Goal: Information Seeking & Learning: Understand process/instructions

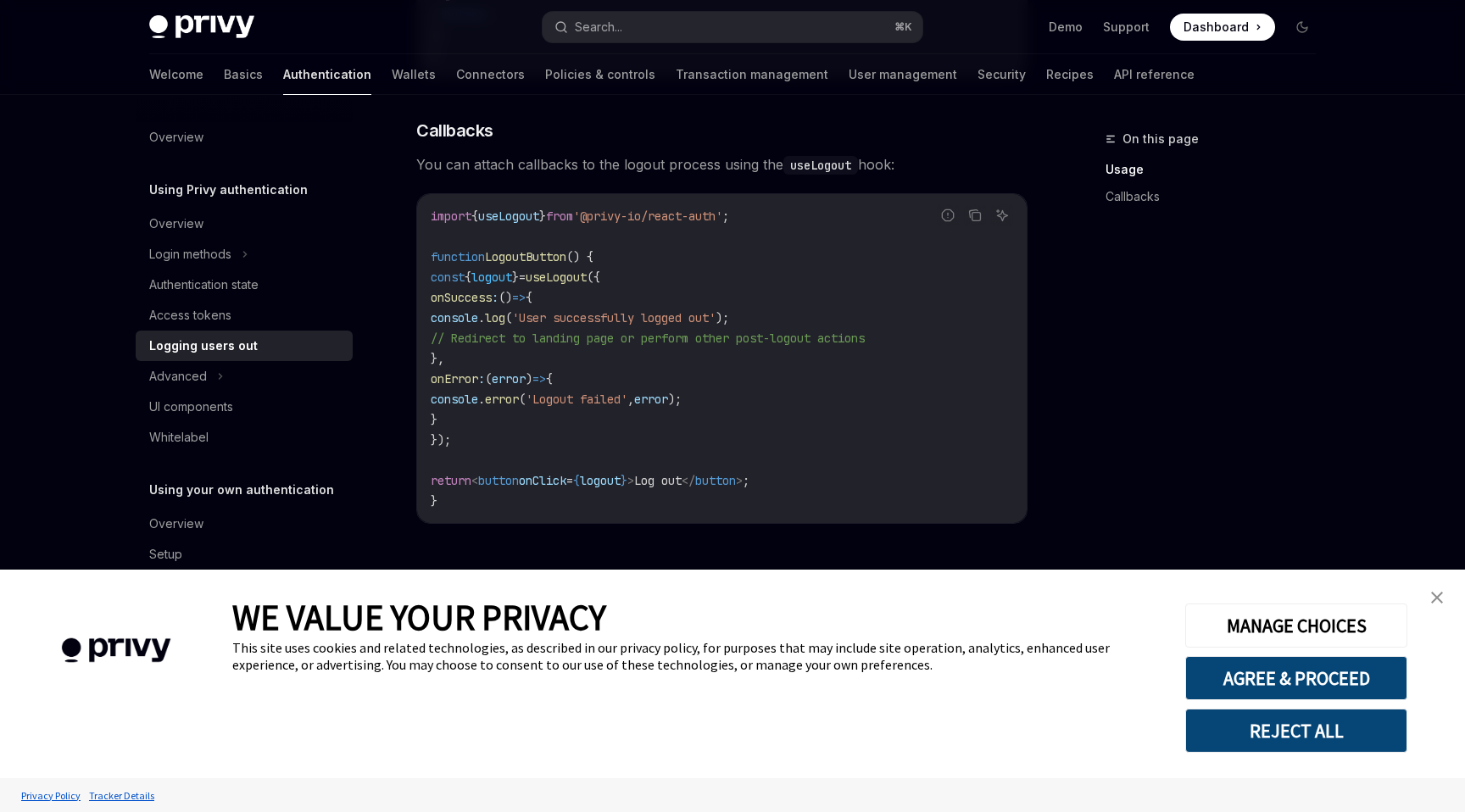
scroll to position [762, 0]
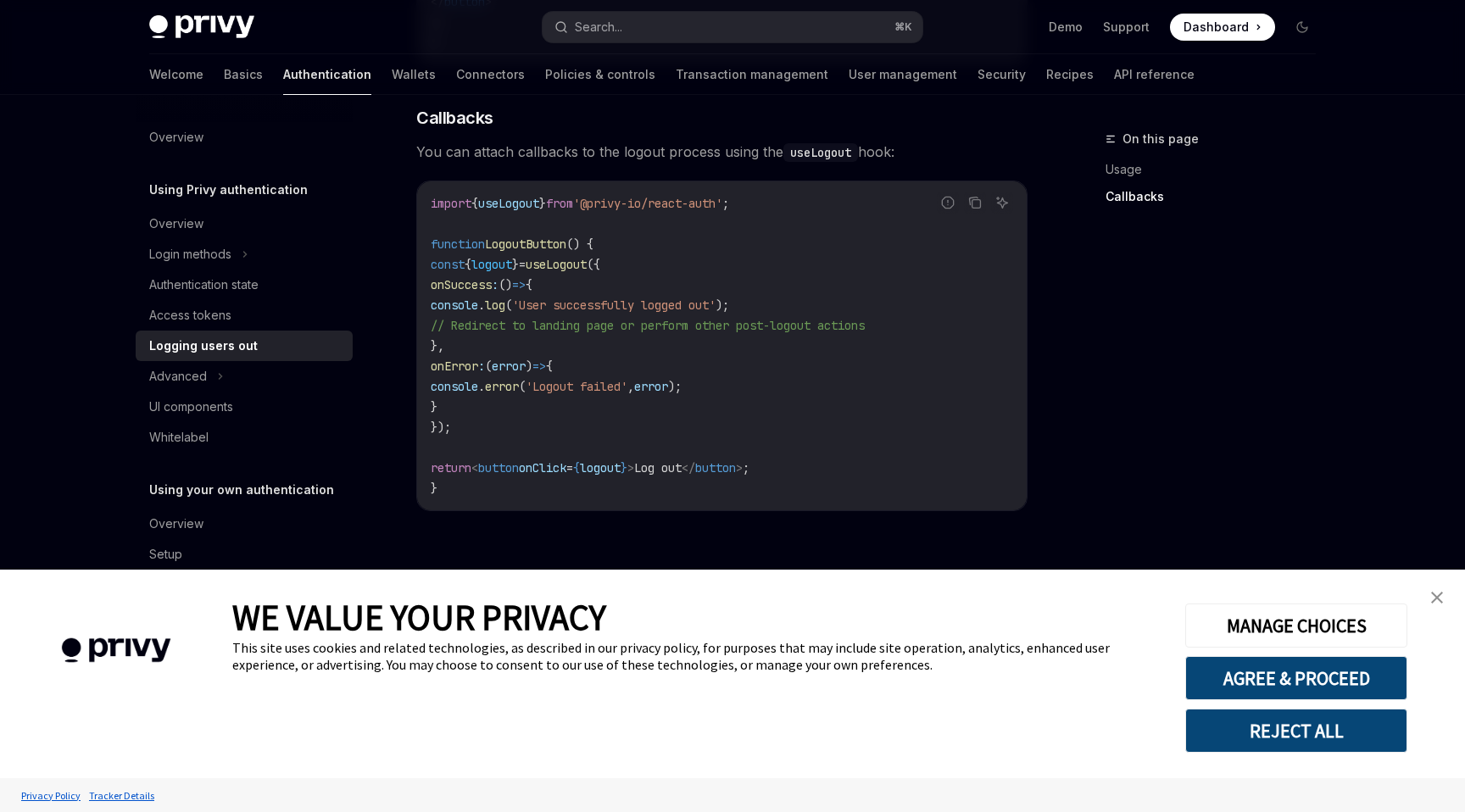
click at [1445, 588] on link "close banner" at bounding box center [1436, 597] width 34 height 34
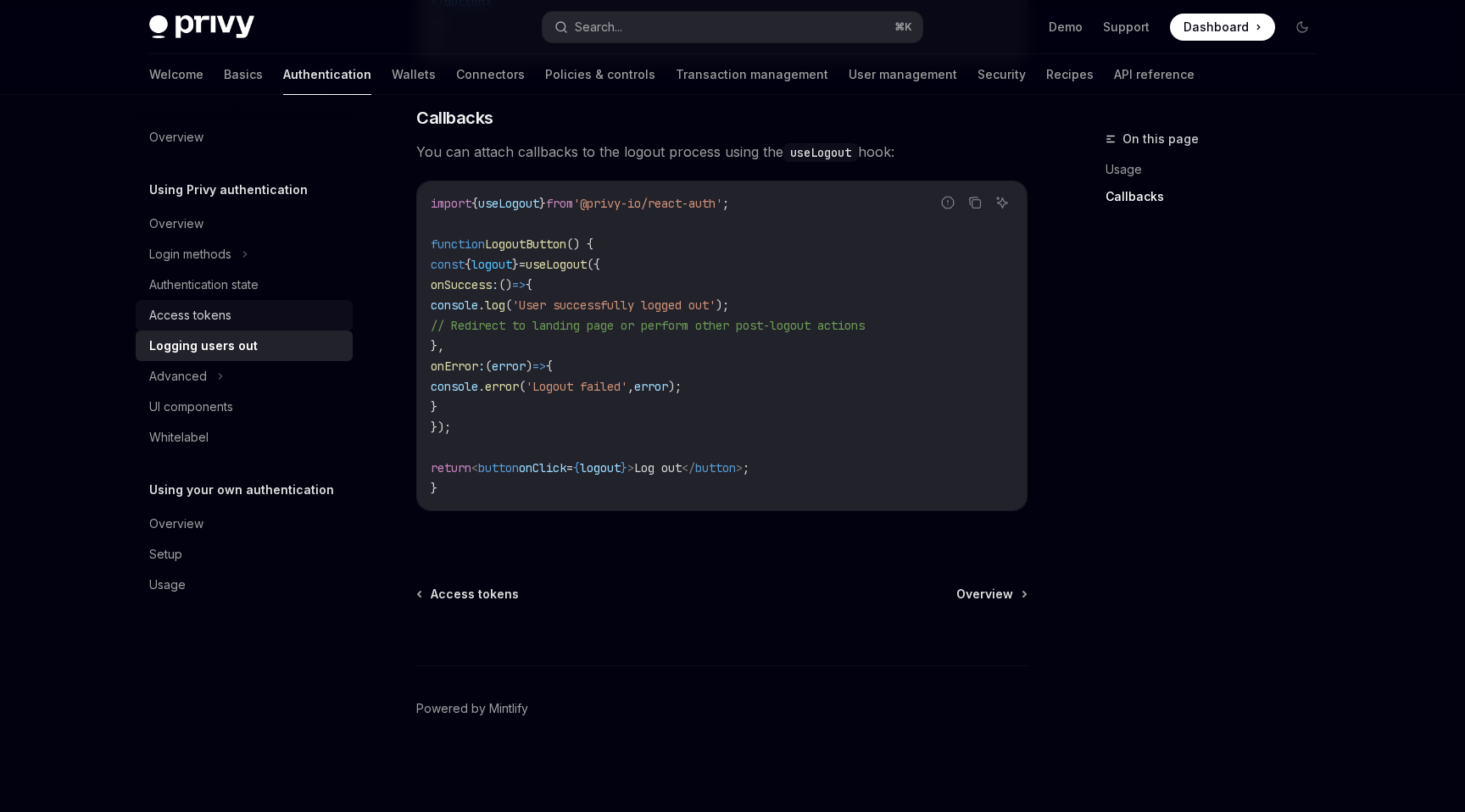
click at [200, 312] on div "Access tokens" at bounding box center [190, 315] width 83 height 20
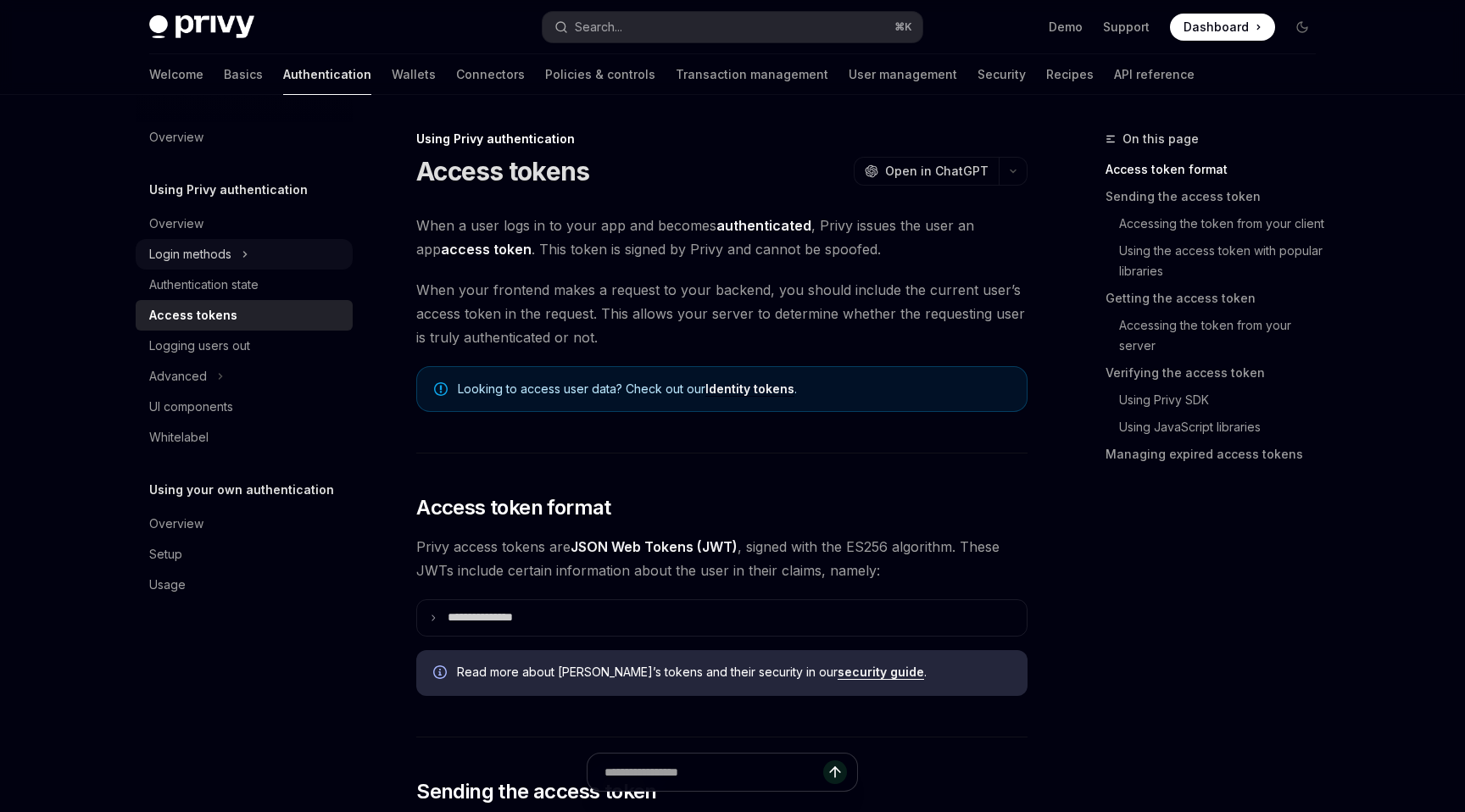
click at [159, 264] on div "Login methods" at bounding box center [244, 254] width 217 height 31
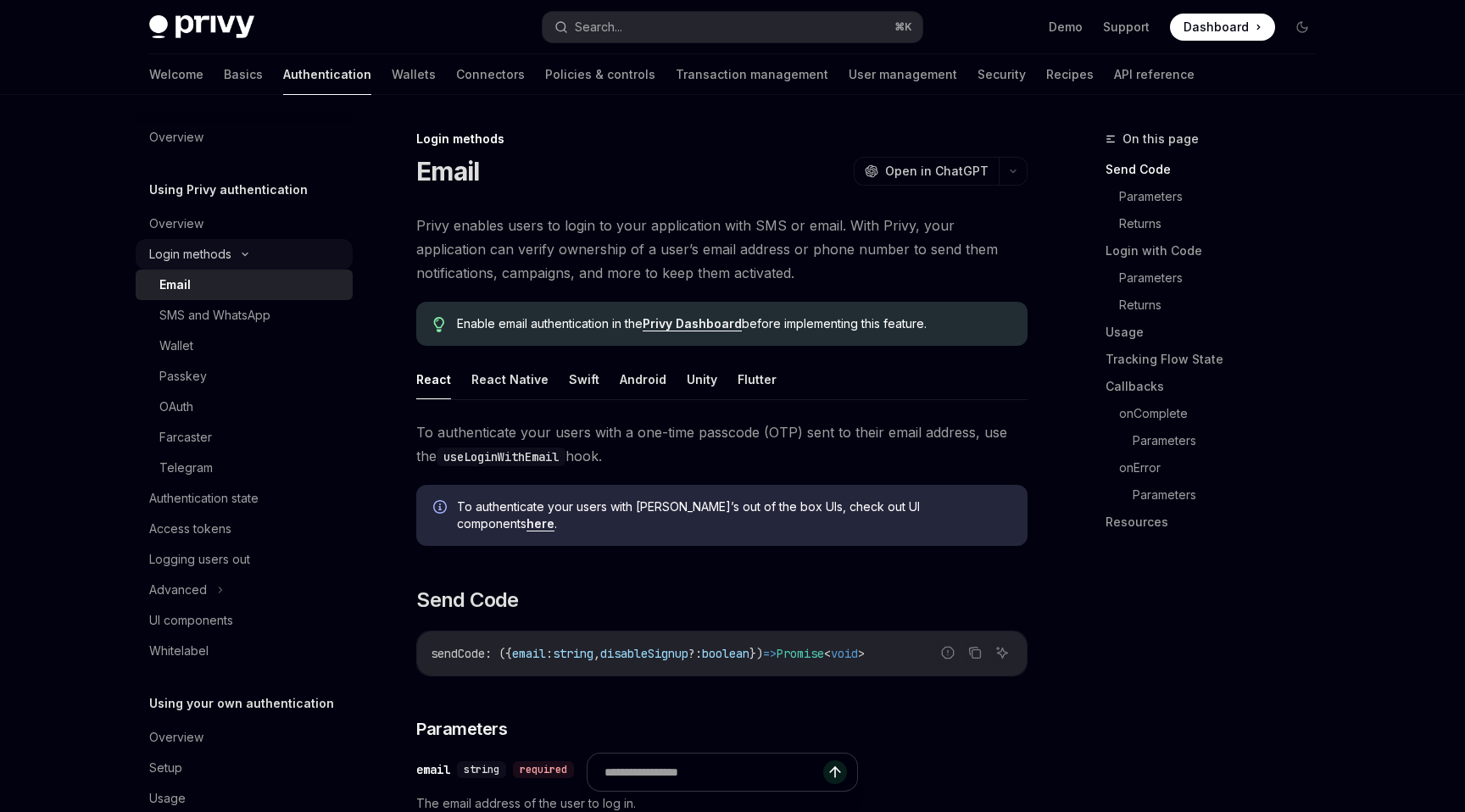
click at [161, 265] on div "Login methods" at bounding box center [244, 254] width 217 height 31
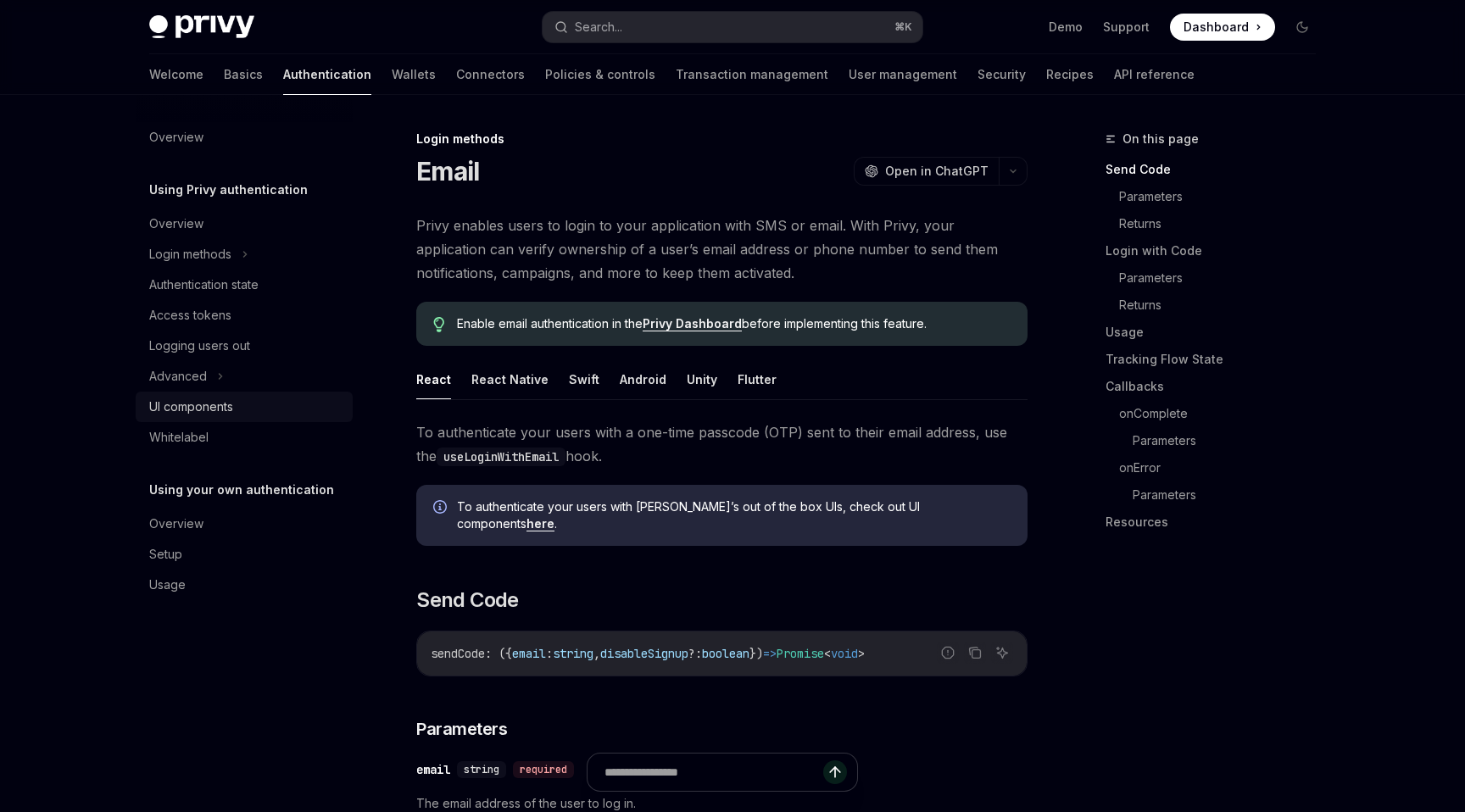
click at [189, 404] on div "UI components" at bounding box center [191, 407] width 84 height 20
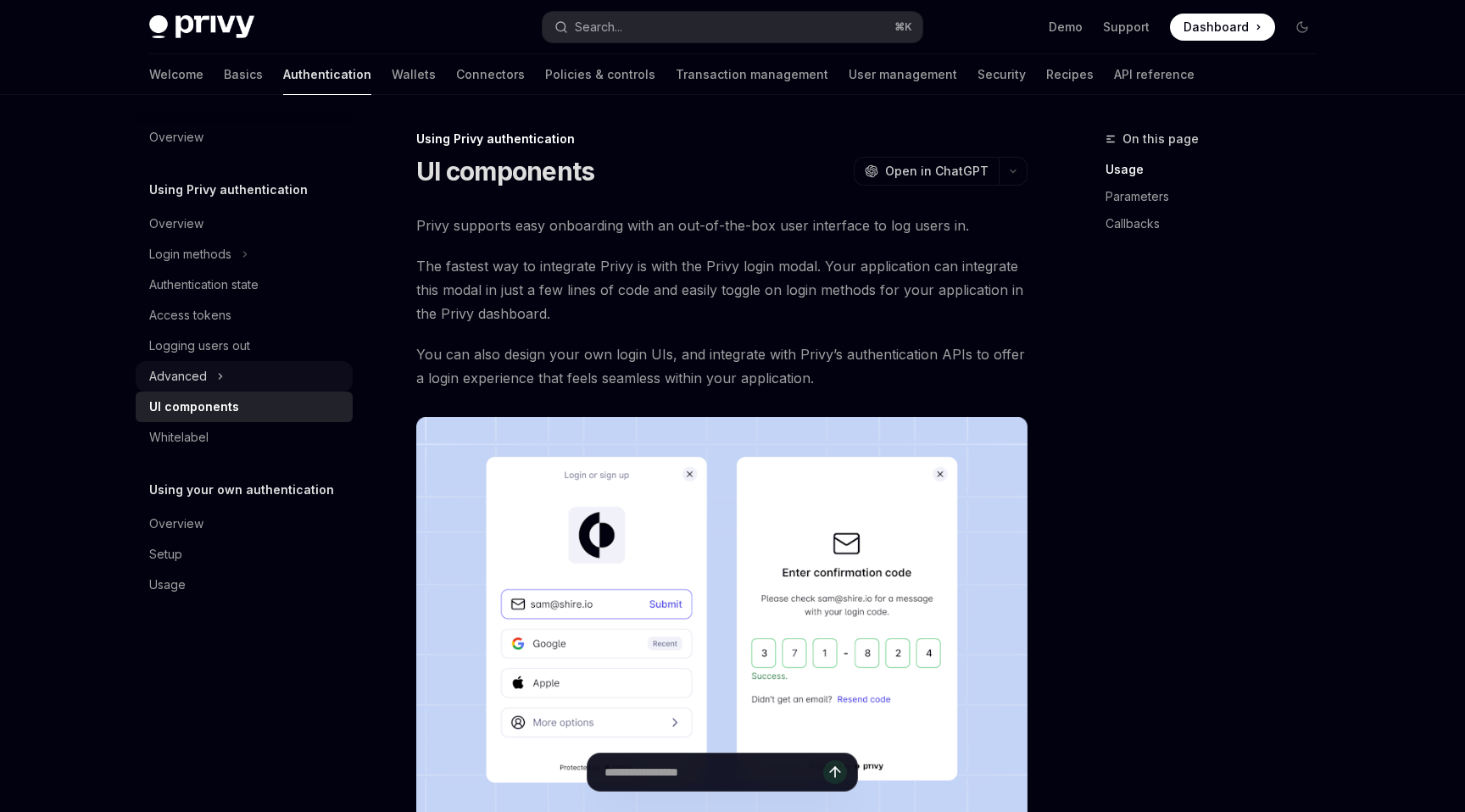
click at [221, 371] on icon at bounding box center [220, 376] width 6 height 20
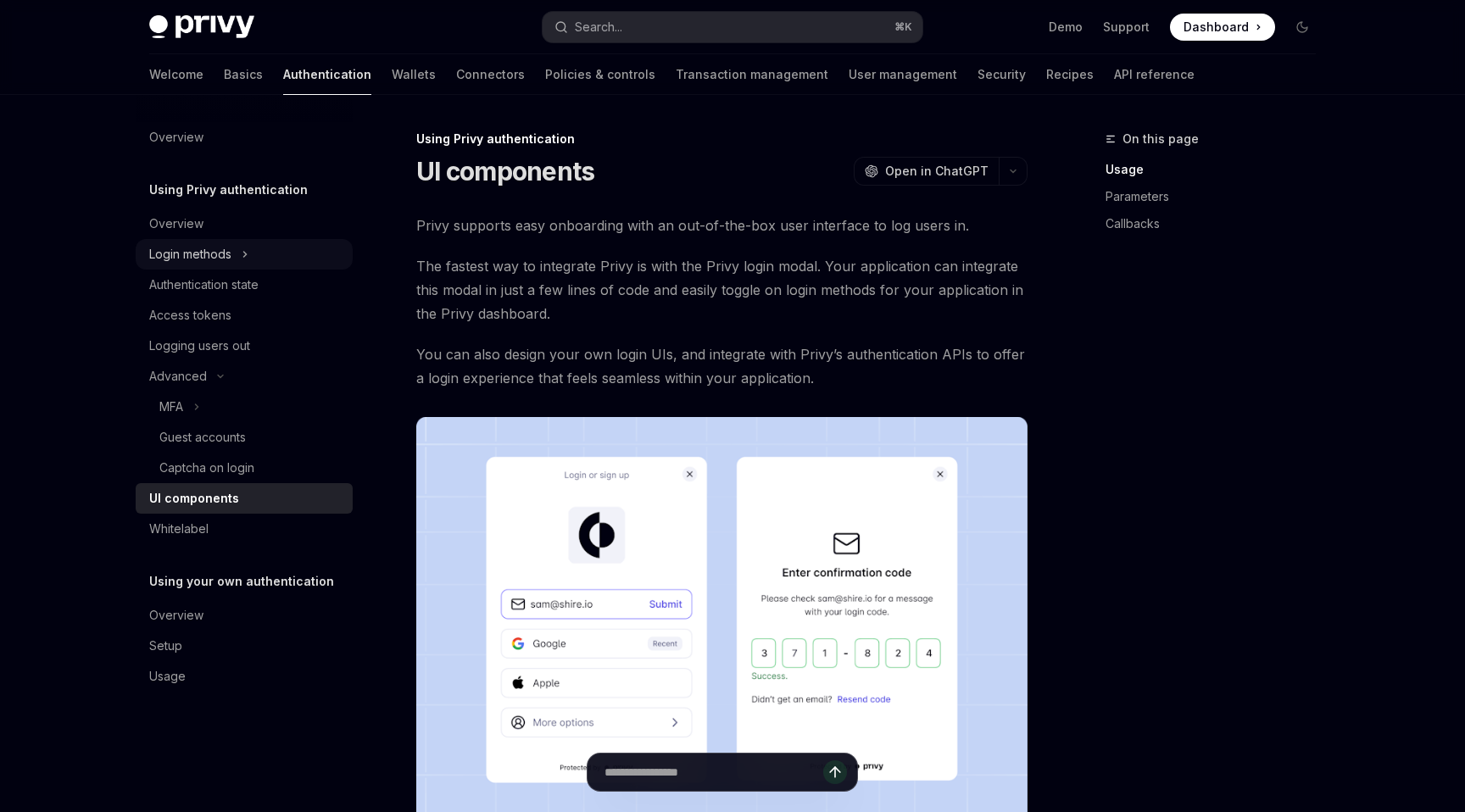
click at [212, 250] on div "Login methods" at bounding box center [190, 254] width 83 height 20
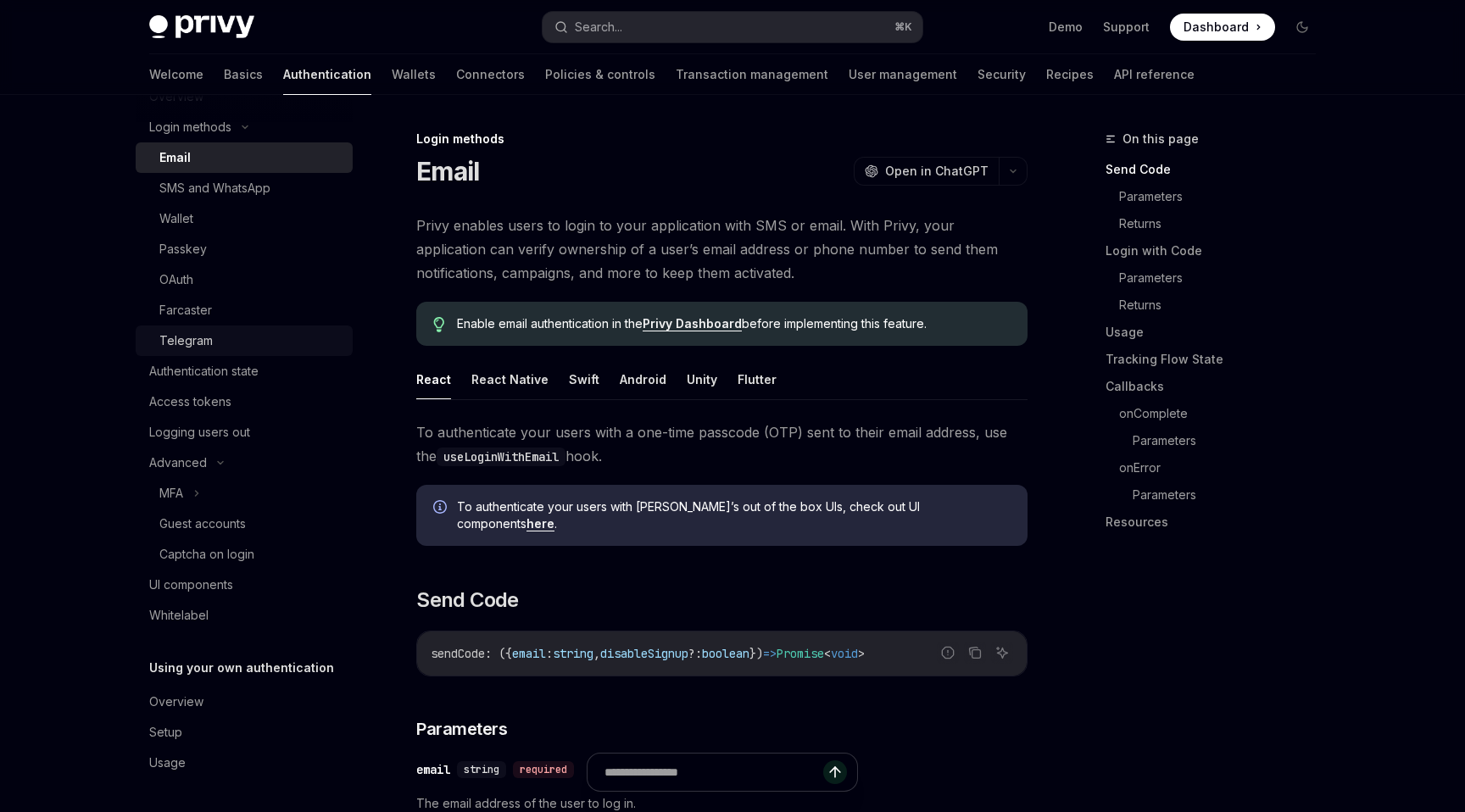
scroll to position [15, 0]
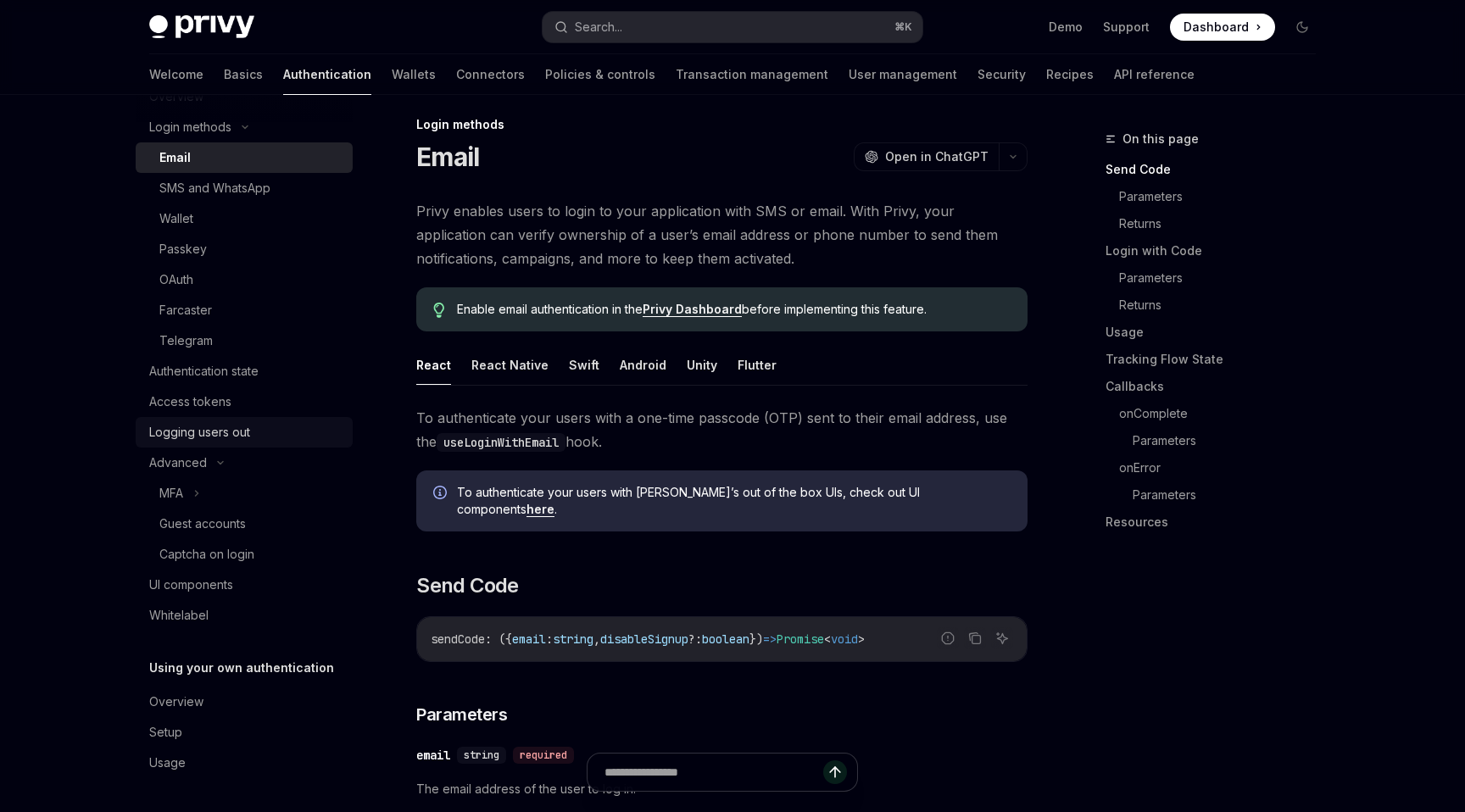
click at [163, 441] on div "Logging users out" at bounding box center [199, 432] width 101 height 20
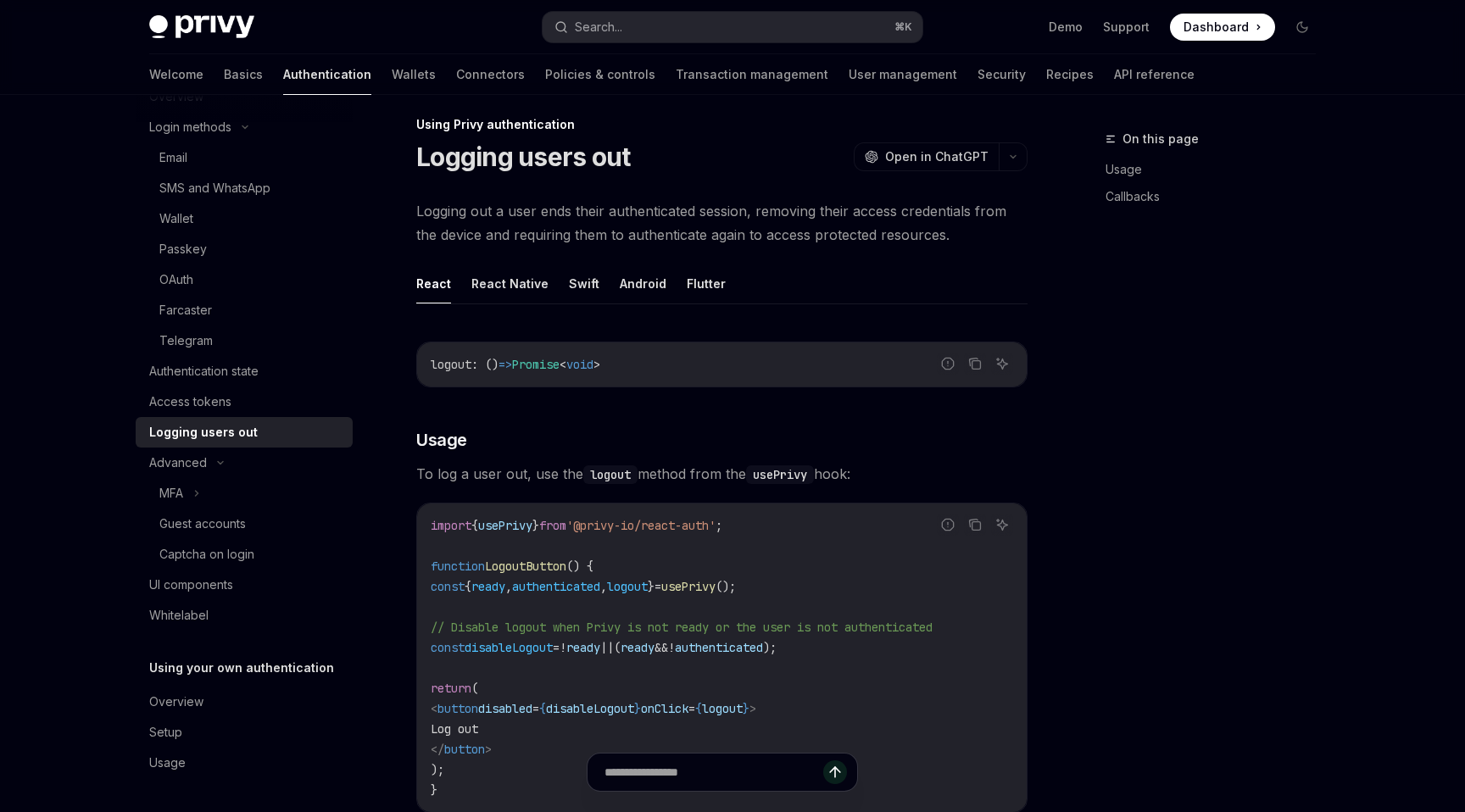
type textarea "*"
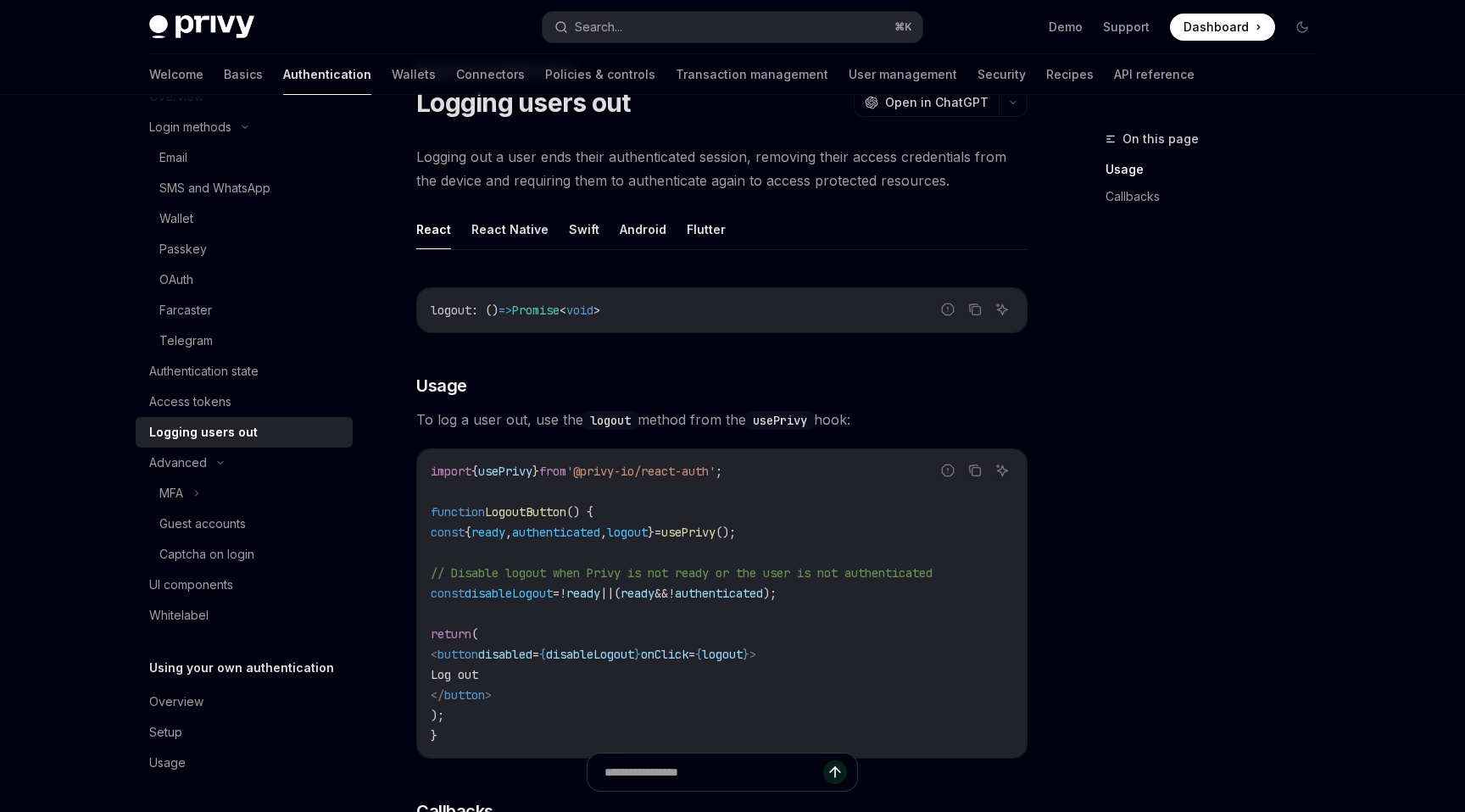
scroll to position [72, 0]
click at [716, 523] on span "usePrivy" at bounding box center [688, 528] width 55 height 15
copy span "usePrivy"
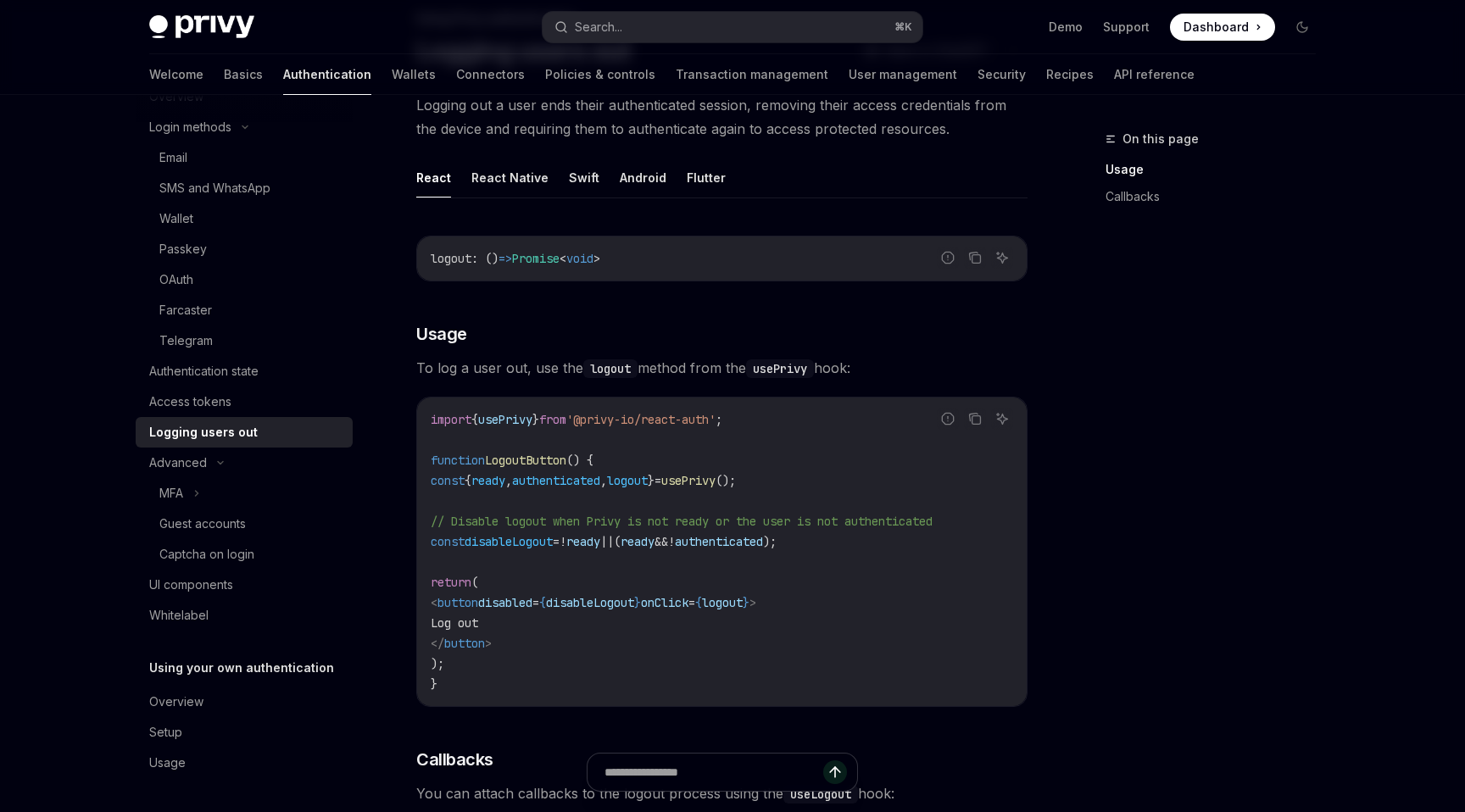
scroll to position [123, 0]
click at [716, 497] on code "import { usePrivy } from '@privy-io/react-auth' ; function LogoutButton () { co…" at bounding box center [721, 549] width 582 height 285
click at [974, 417] on icon "Copy the contents from the code block" at bounding box center [975, 416] width 14 height 14
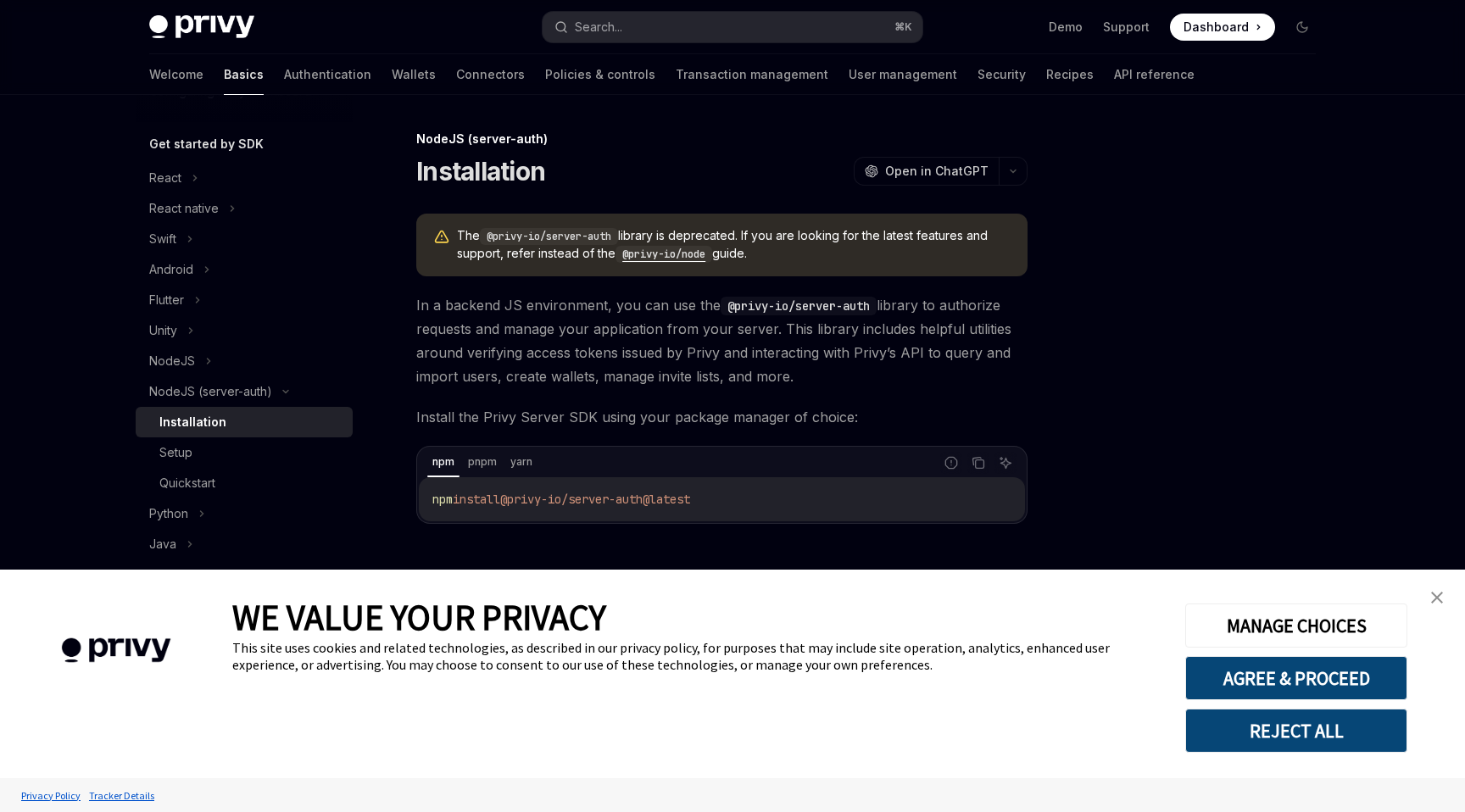
scroll to position [175, 0]
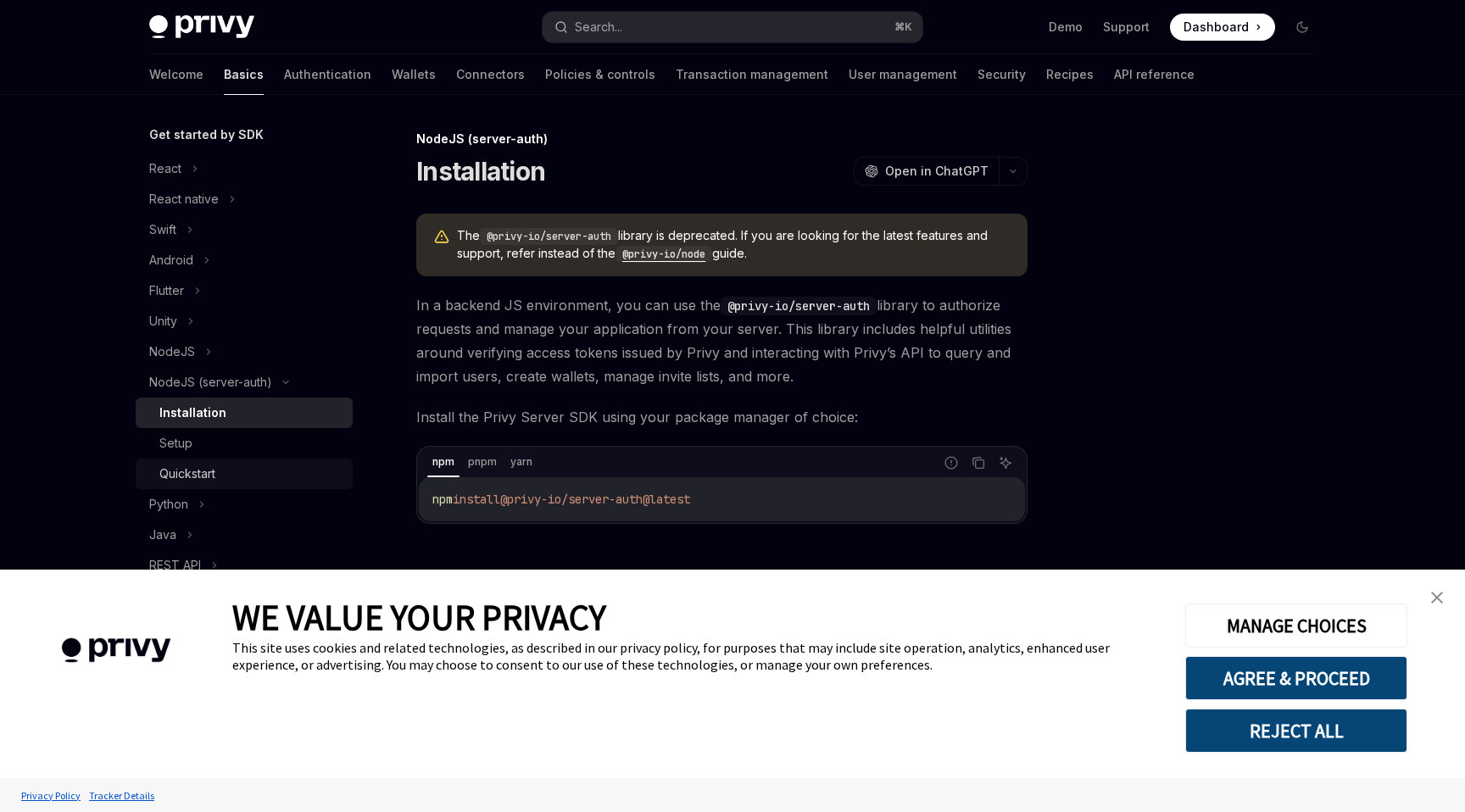
click at [176, 468] on div "Quickstart" at bounding box center [187, 474] width 56 height 20
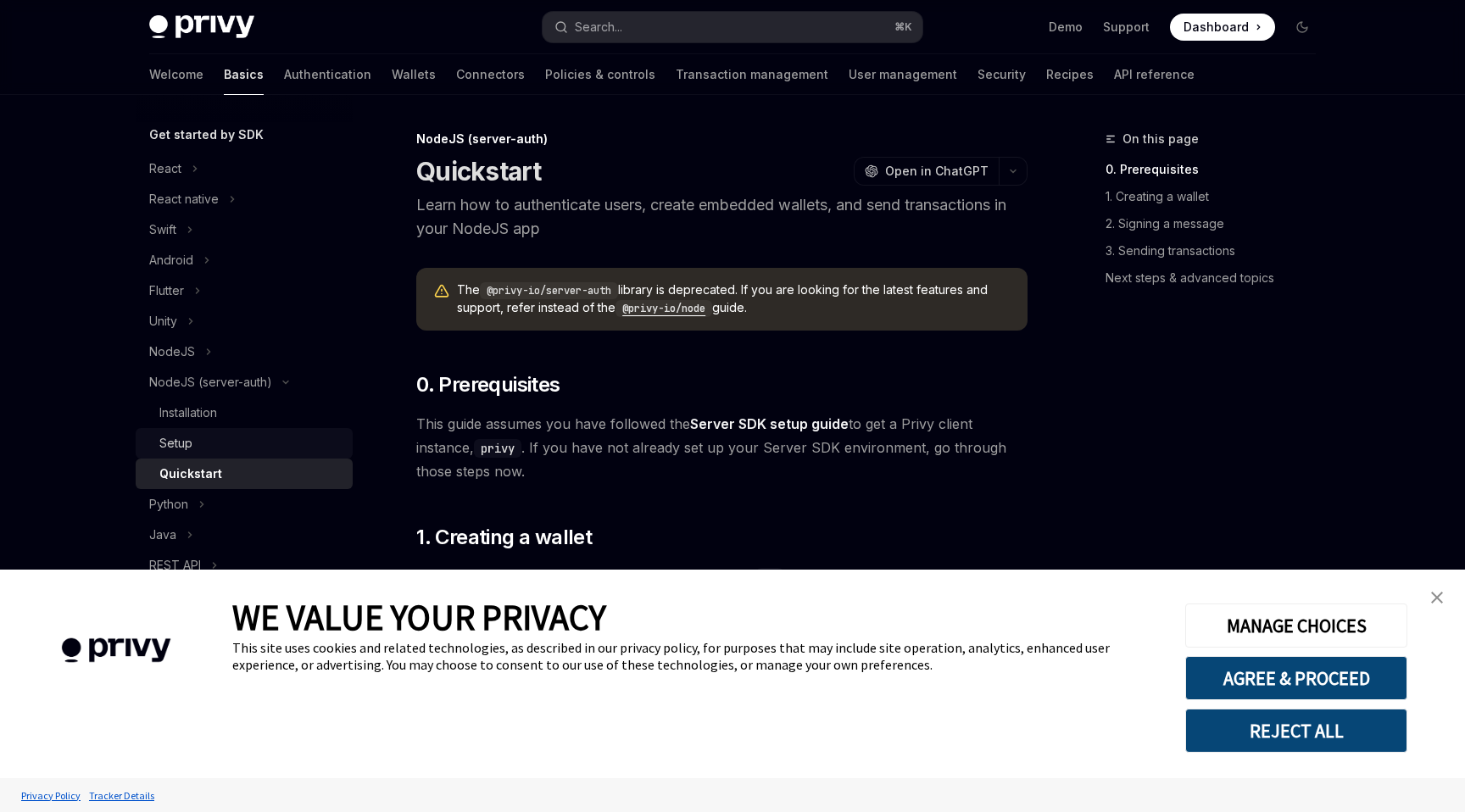
click at [176, 441] on div "Setup" at bounding box center [176, 443] width 33 height 20
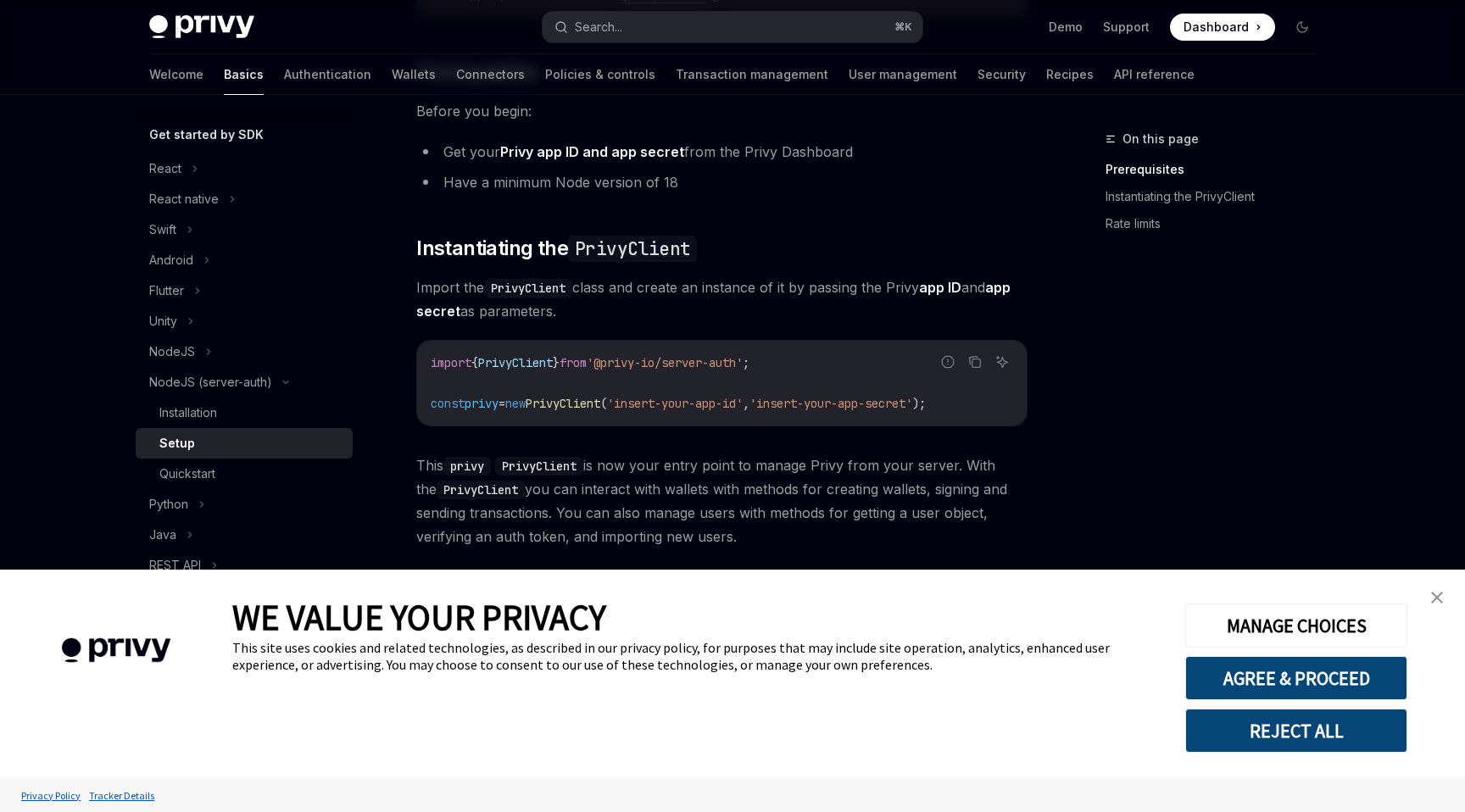
scroll to position [209, 0]
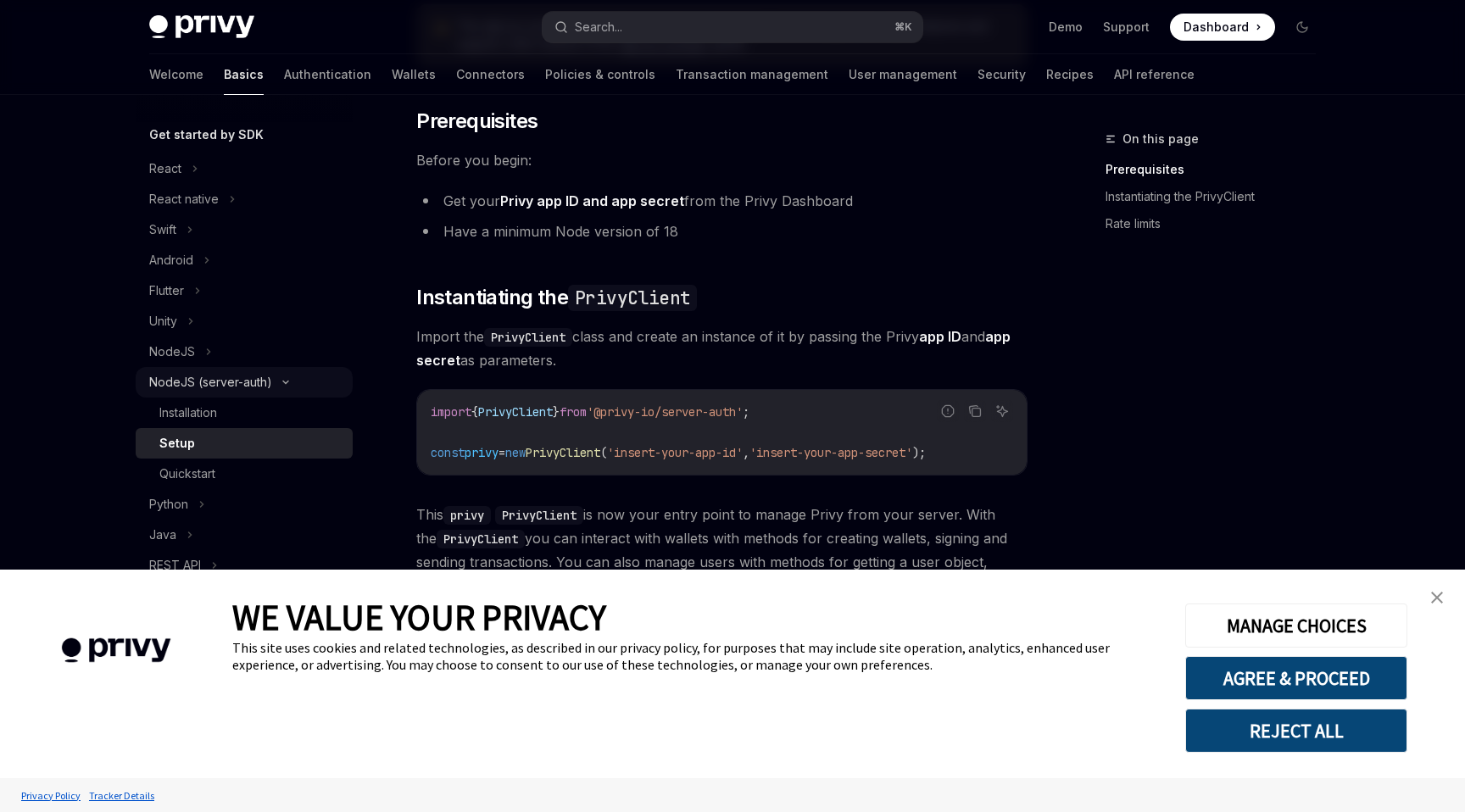
click at [217, 389] on div "NodeJS (server-auth)" at bounding box center [210, 382] width 123 height 20
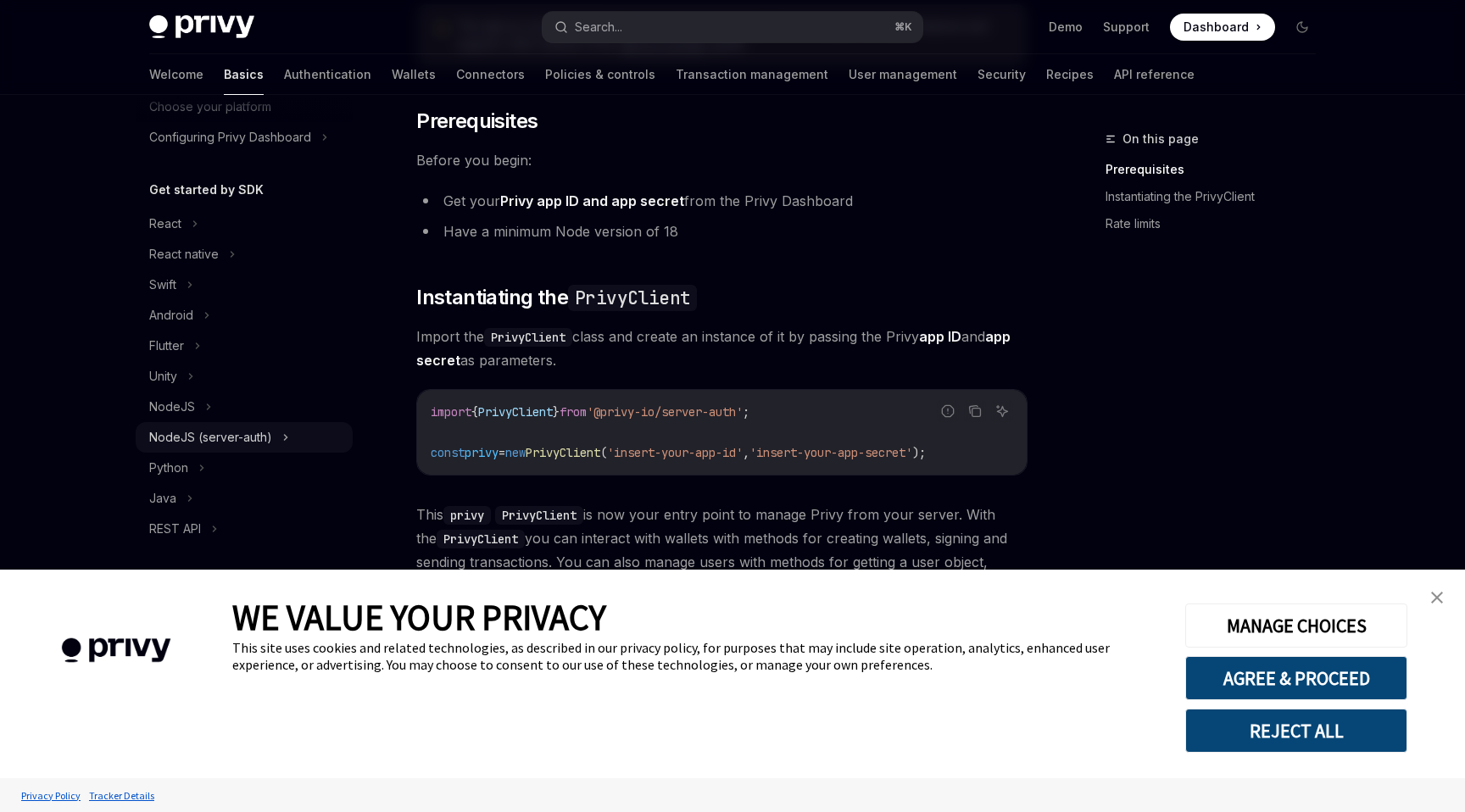
scroll to position [121, 0]
click at [183, 407] on div "NodeJS" at bounding box center [172, 407] width 45 height 20
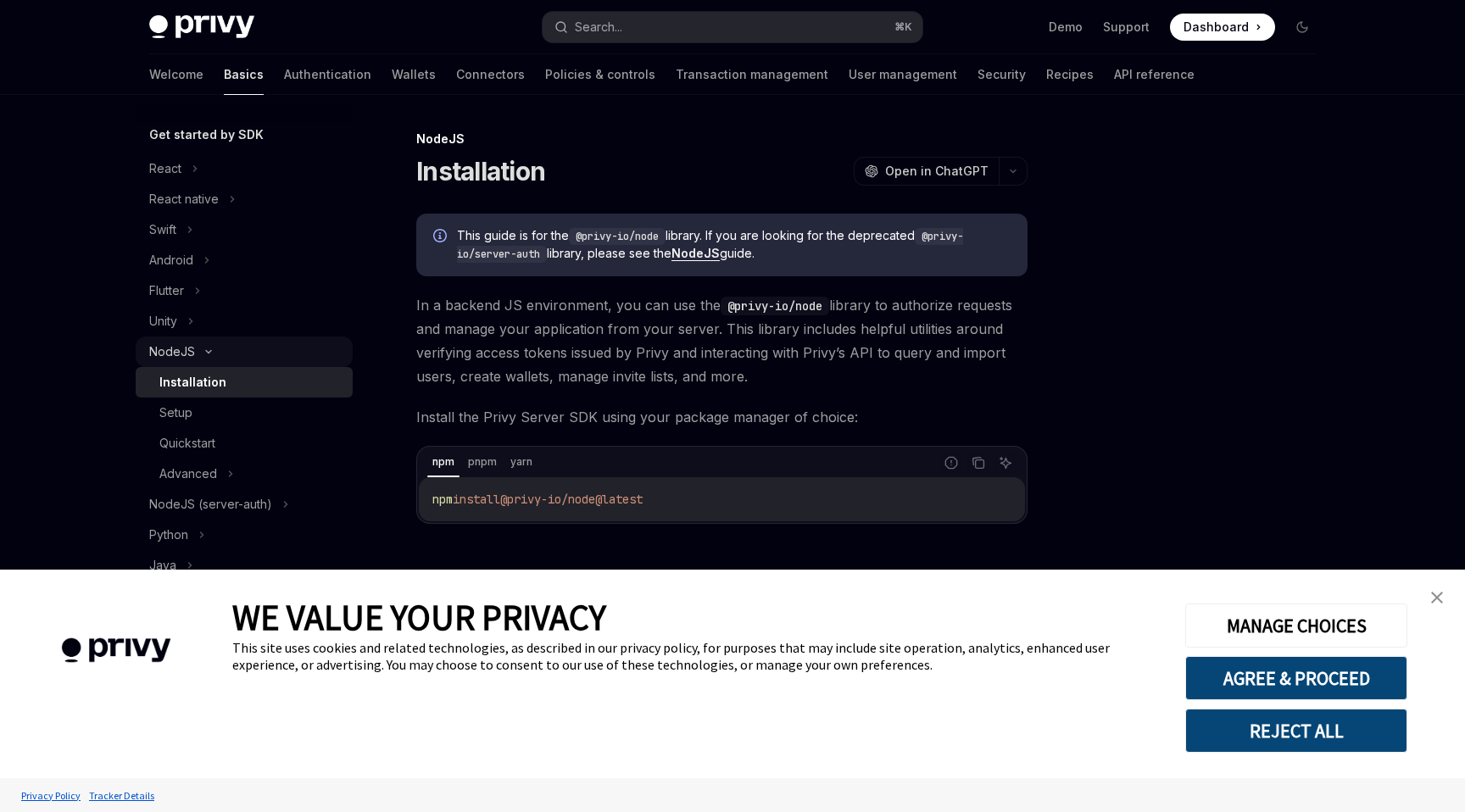
click at [183, 407] on div "Setup" at bounding box center [176, 412] width 33 height 20
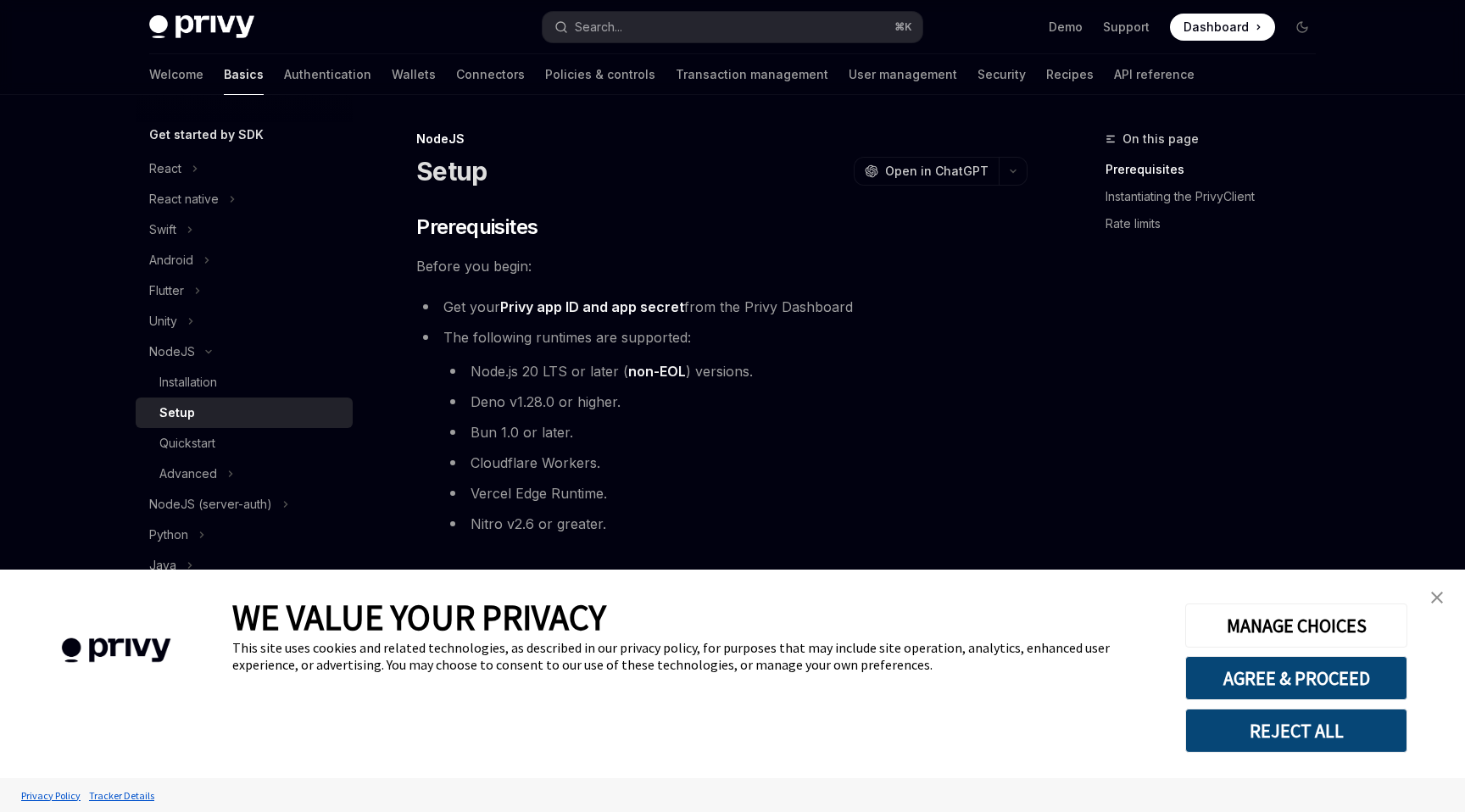
scroll to position [242, 0]
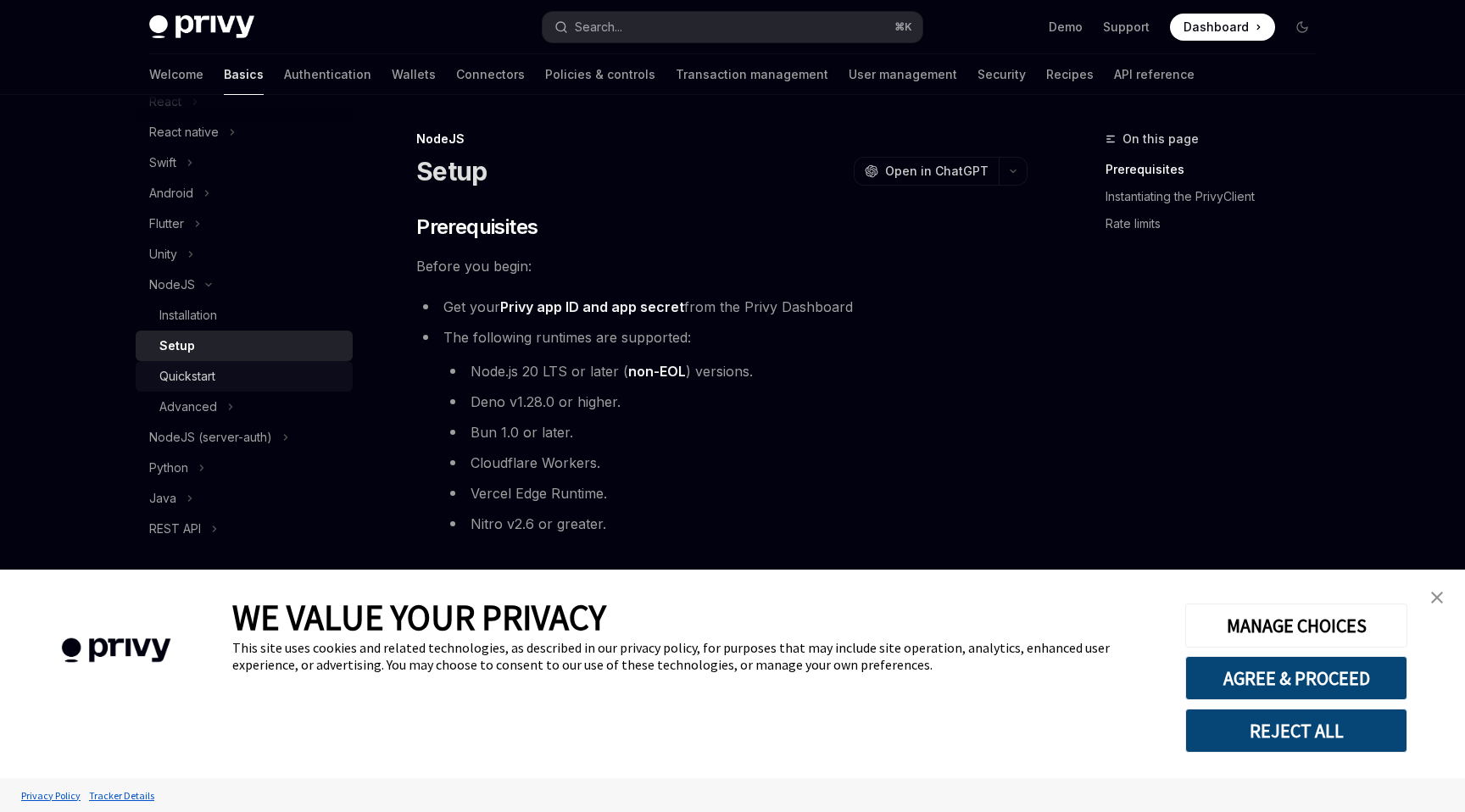
click at [255, 389] on link "Quickstart" at bounding box center [244, 375] width 217 height 31
type textarea "*"
